Goal: Information Seeking & Learning: Learn about a topic

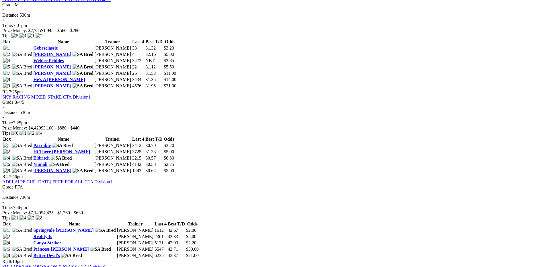
scroll to position [344, 0]
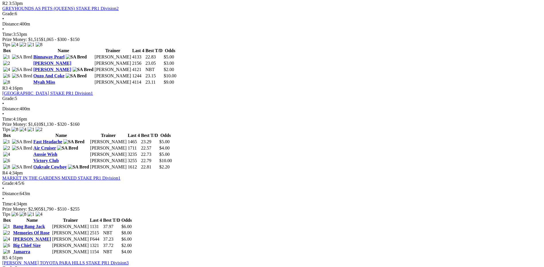
scroll to position [230, 0]
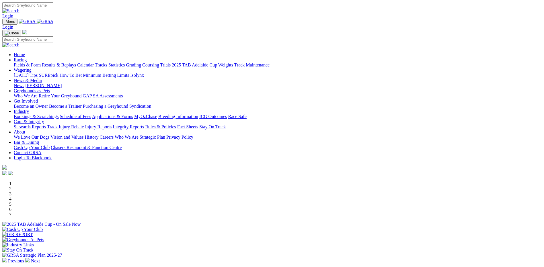
scroll to position [201, 0]
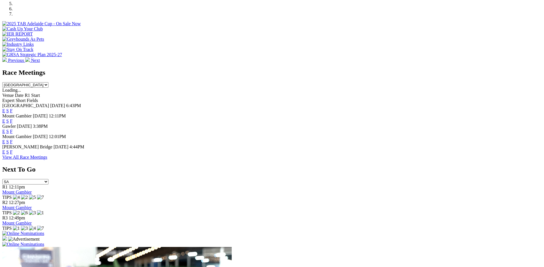
click at [13, 150] on link "F" at bounding box center [11, 152] width 3 height 5
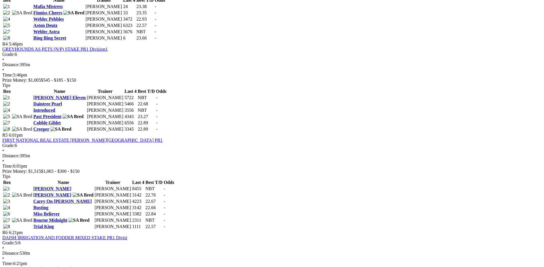
scroll to position [689, 0]
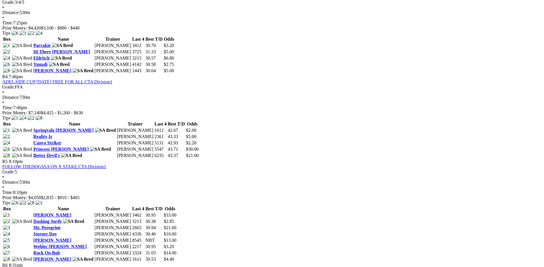
scroll to position [689, 0]
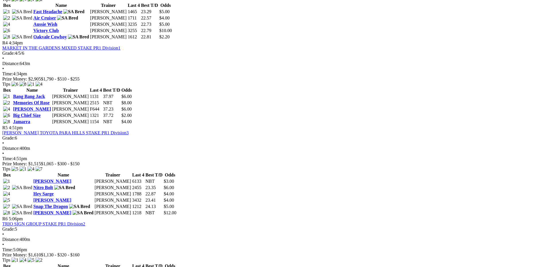
scroll to position [603, 0]
